Goal: Contribute content: Contribute content

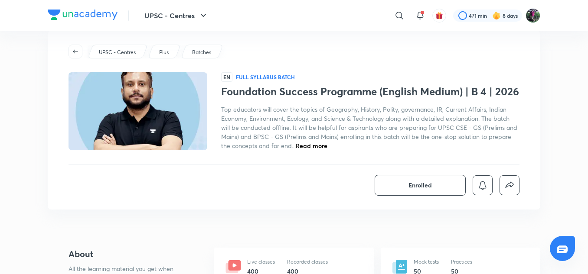
scroll to position [9, 0]
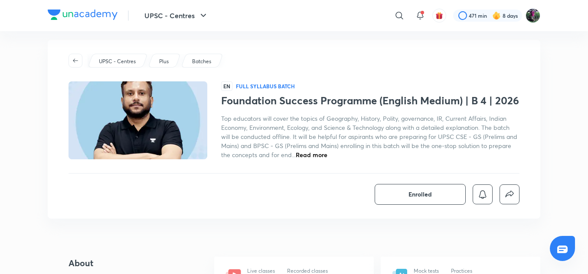
click at [308, 157] on span "Read more" at bounding box center [312, 155] width 32 height 8
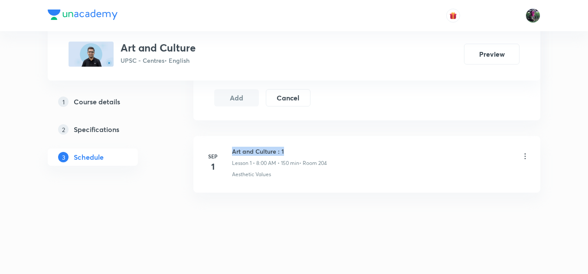
drag, startPoint x: 233, startPoint y: 152, endPoint x: 293, endPoint y: 152, distance: 60.7
click at [293, 152] on h6 "Art and Culture : 1" at bounding box center [279, 151] width 95 height 9
copy h6 "Art and Culture : 1"
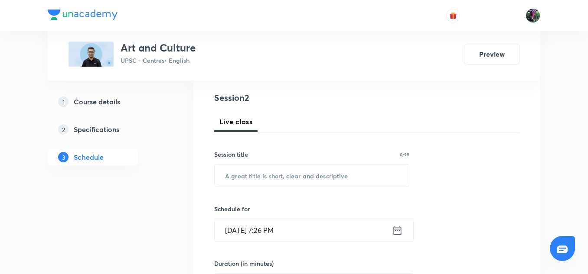
scroll to position [96, 0]
click at [260, 175] on input "text" at bounding box center [312, 175] width 194 height 22
paste input "Art and Culture : 1"
type input "Art and Culture : 2"
click at [255, 229] on input "Sep 1, 2025, 7:26 PM" at bounding box center [303, 230] width 177 height 22
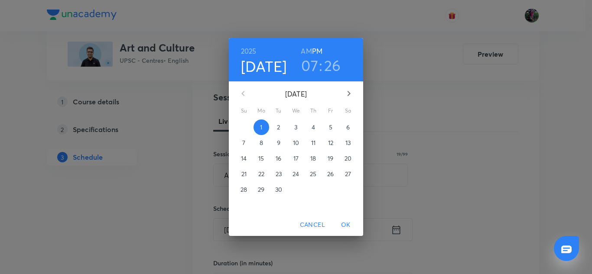
click at [280, 127] on p "2" at bounding box center [278, 127] width 3 height 9
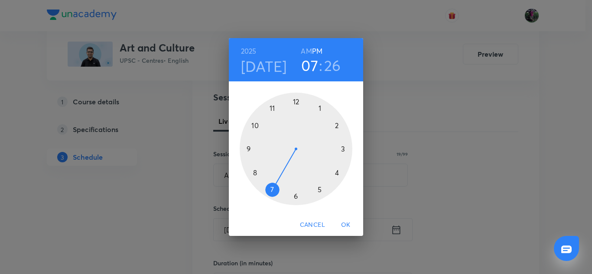
click at [255, 172] on div at bounding box center [296, 149] width 113 height 113
click at [307, 52] on h6 "AM" at bounding box center [306, 51] width 11 height 12
click at [295, 101] on div at bounding box center [296, 149] width 113 height 113
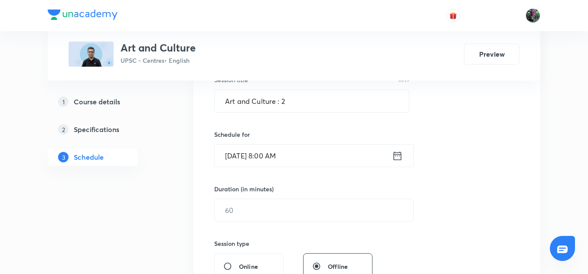
scroll to position [205, 0]
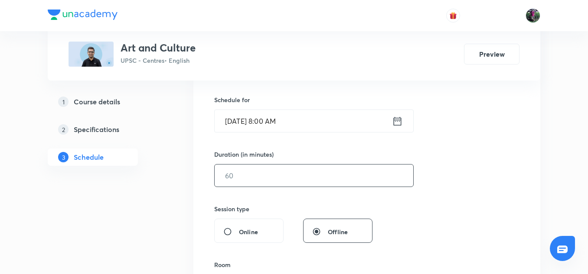
click at [235, 173] on input "text" at bounding box center [314, 176] width 198 height 22
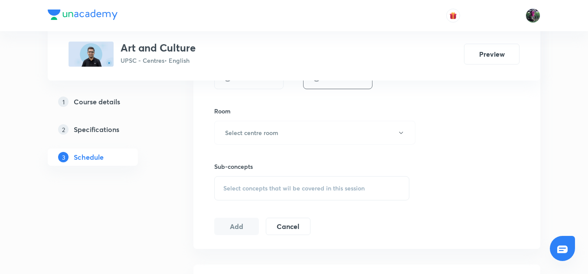
scroll to position [359, 0]
type input "150"
click at [260, 132] on h6 "Select centre room" at bounding box center [251, 132] width 53 height 9
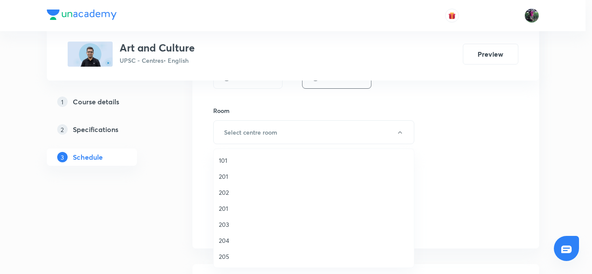
click at [224, 241] on span "204" at bounding box center [314, 240] width 190 height 9
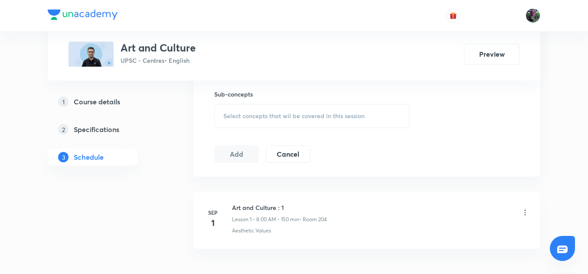
scroll to position [432, 0]
click at [293, 115] on span "Select concepts that wil be covered in this session" at bounding box center [293, 115] width 141 height 7
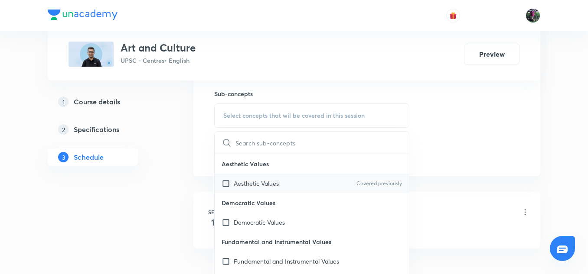
click at [262, 186] on p "Aesthetic Values" at bounding box center [256, 183] width 45 height 9
checkbox input "true"
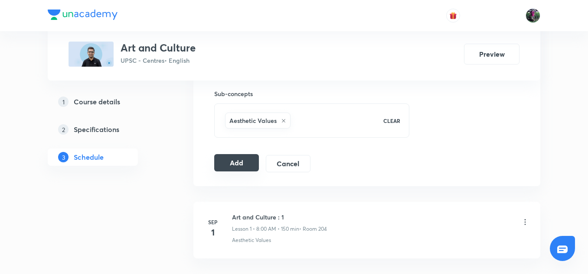
click at [236, 164] on button "Add" at bounding box center [236, 162] width 45 height 17
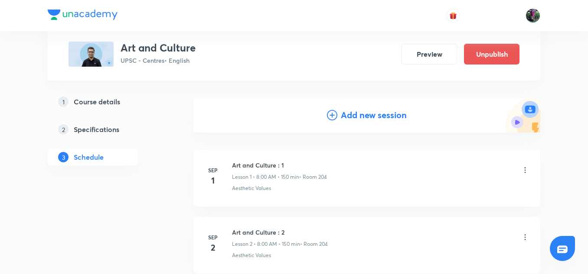
scroll to position [0, 0]
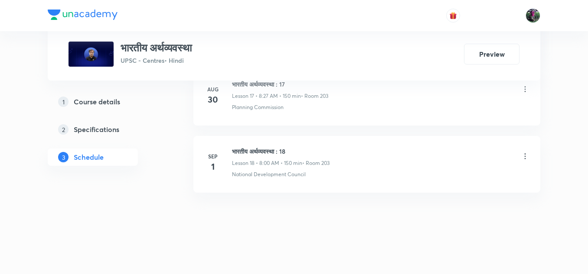
scroll to position [1629, 0]
drag, startPoint x: 231, startPoint y: 152, endPoint x: 299, endPoint y: 150, distance: 68.1
click at [299, 150] on div "Sep 1 भारतीय अर्थव्यवस्था : 18 Lesson 18 • 8:00 AM • 150 min • Room 203 Nationa…" at bounding box center [366, 163] width 325 height 32
copy h6 "भारतीय अर्थव्यवस्था : 18"
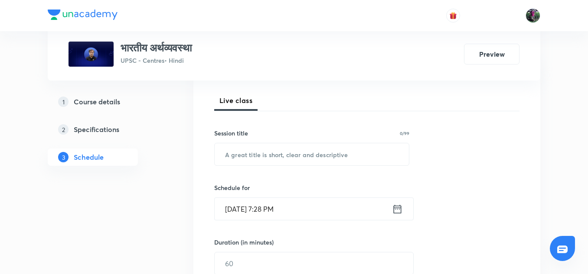
scroll to position [117, 0]
click at [259, 154] on input "text" at bounding box center [312, 155] width 194 height 22
paste input "भारतीय अर्थव्यवस्था : 18"
type input "भारतीय अर्थव्यवस्था : 19"
click at [248, 209] on input "Sep 1, 2025, 7:28 PM" at bounding box center [303, 209] width 177 height 22
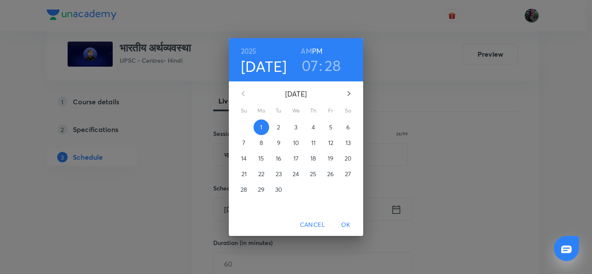
click at [279, 127] on p "2" at bounding box center [278, 127] width 3 height 9
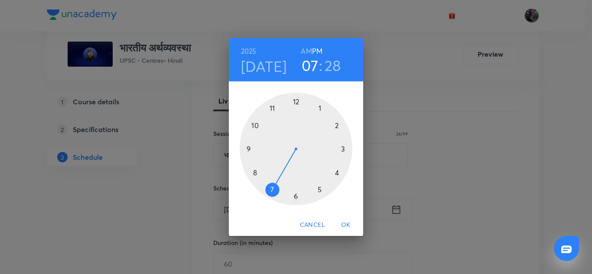
click at [254, 172] on div at bounding box center [296, 149] width 113 height 113
click at [306, 52] on h6 "AM" at bounding box center [306, 51] width 11 height 12
click at [295, 100] on div at bounding box center [296, 149] width 113 height 113
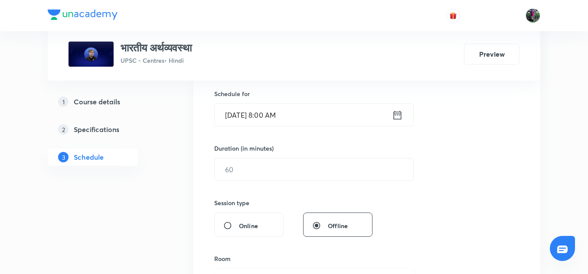
scroll to position [236, 0]
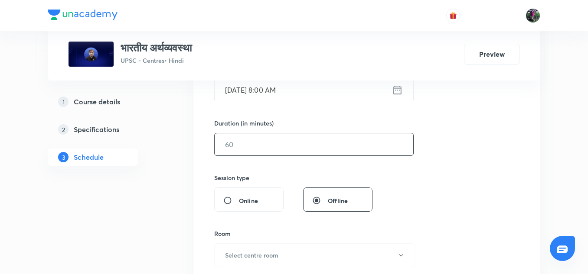
click at [241, 145] on input "text" at bounding box center [314, 144] width 198 height 22
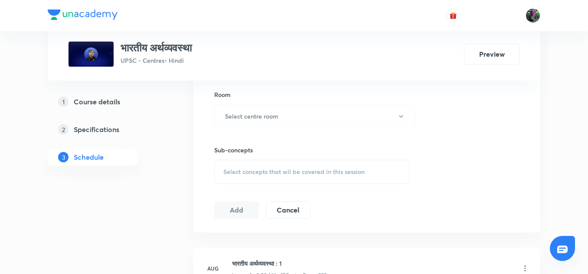
scroll to position [376, 0]
type input "150"
click at [270, 111] on button "Select centre room" at bounding box center [314, 116] width 201 height 24
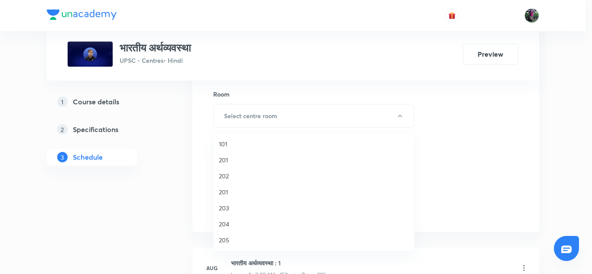
click at [223, 206] on span "203" at bounding box center [314, 208] width 190 height 9
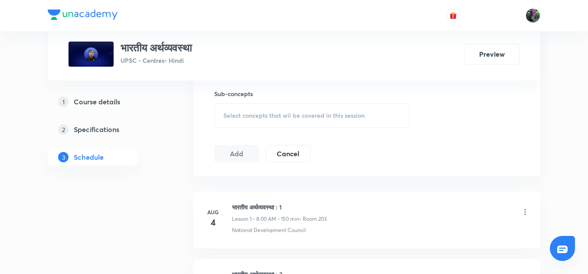
scroll to position [433, 0]
click at [301, 112] on span "Select concepts that wil be covered in this session" at bounding box center [293, 114] width 141 height 7
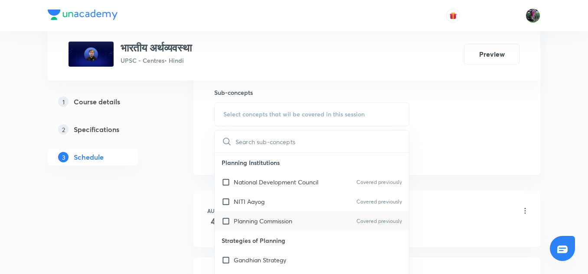
click at [264, 223] on p "Planning Commission" at bounding box center [263, 221] width 59 height 9
checkbox input "true"
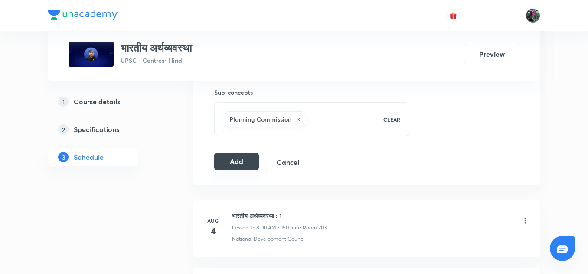
click at [238, 161] on button "Add" at bounding box center [236, 161] width 45 height 17
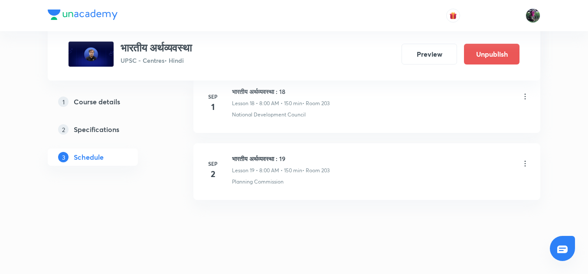
scroll to position [1298, 0]
